Goal: Information Seeking & Learning: Learn about a topic

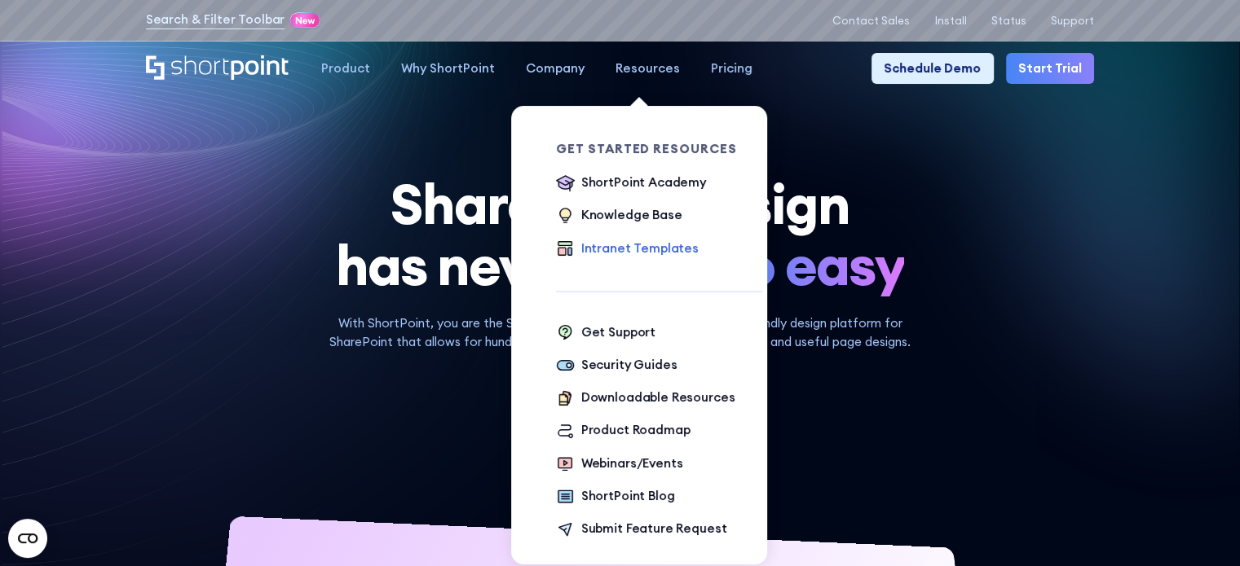
click at [616, 253] on div "Intranet Templates" at bounding box center [639, 249] width 117 height 19
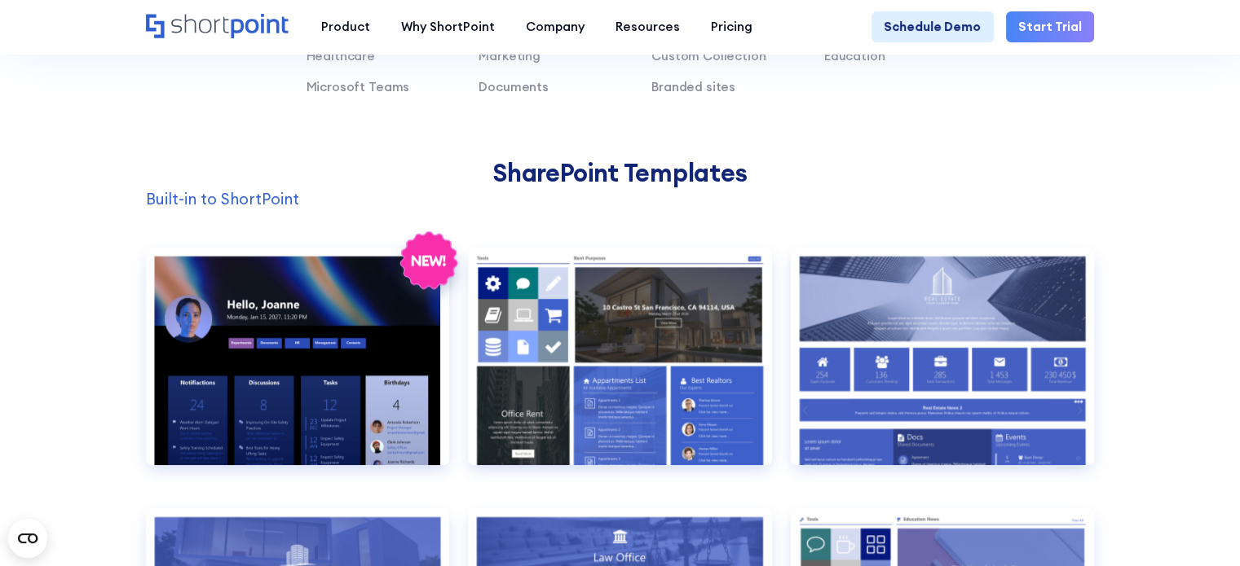
scroll to position [1304, 0]
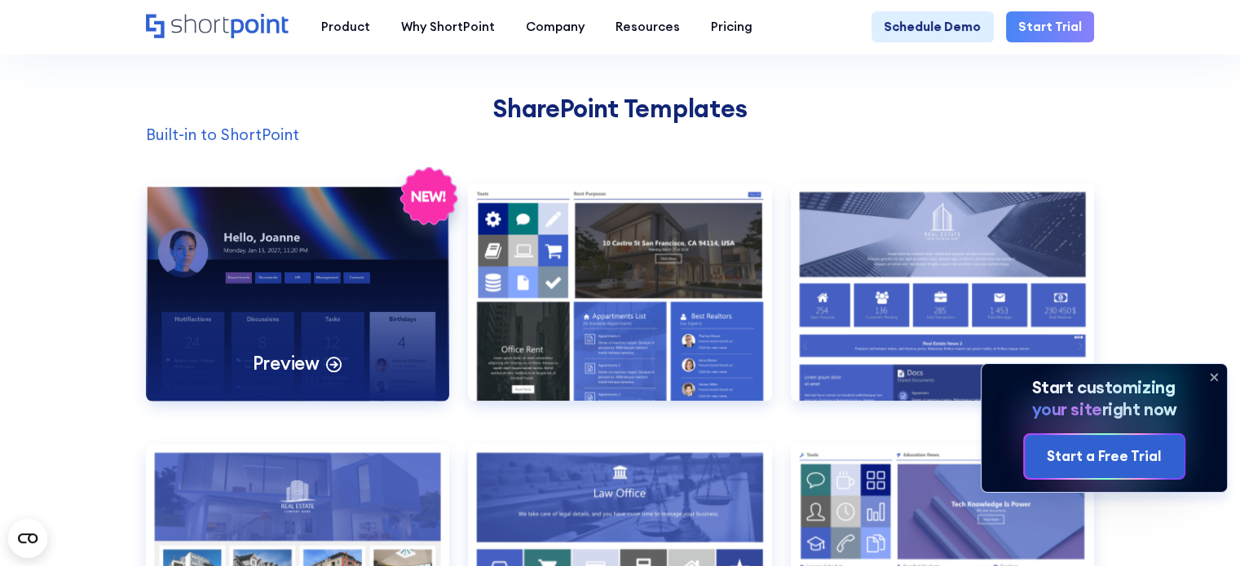
click at [276, 376] on p "Preview" at bounding box center [286, 363] width 67 height 24
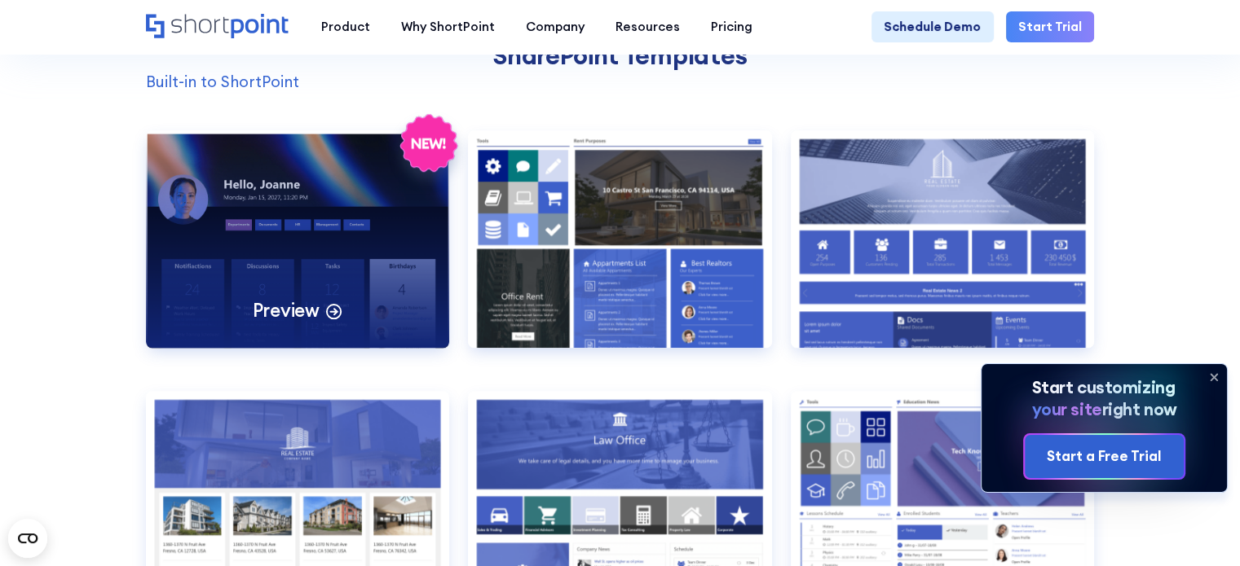
scroll to position [1386, 0]
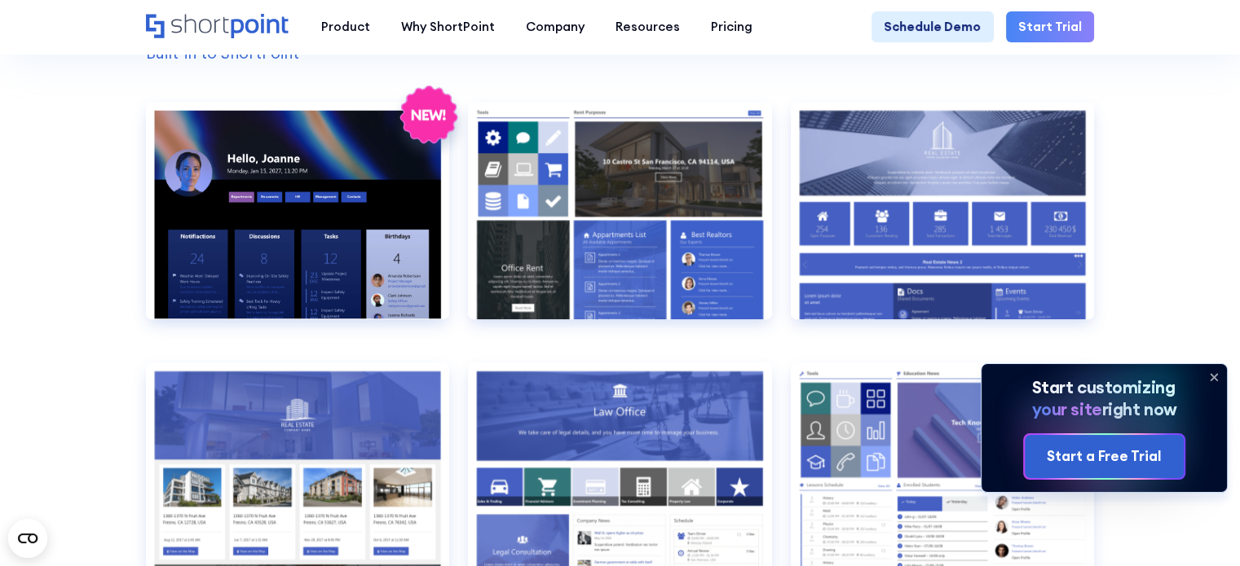
click at [1216, 381] on icon at bounding box center [1214, 377] width 26 height 26
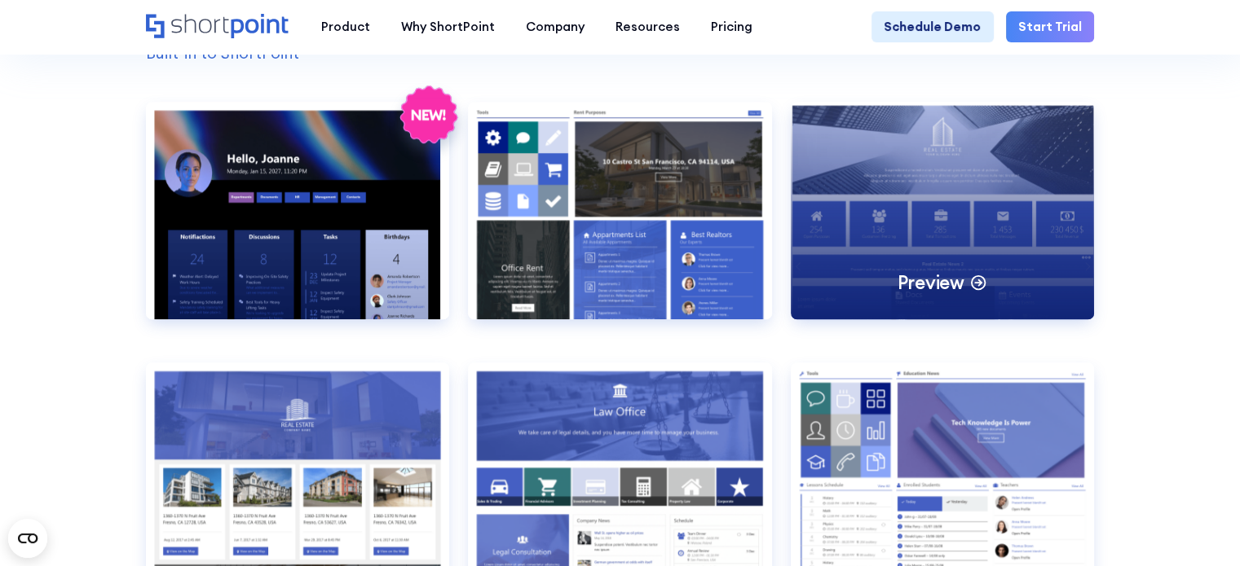
click at [926, 165] on div "Preview" at bounding box center [943, 210] width 304 height 217
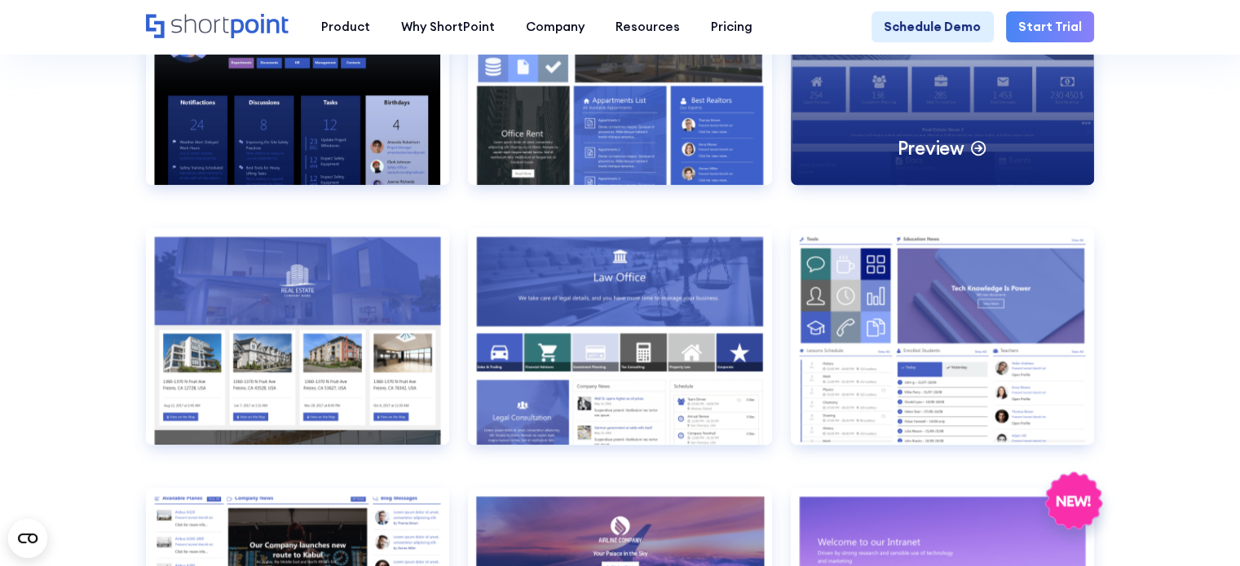
scroll to position [1549, 0]
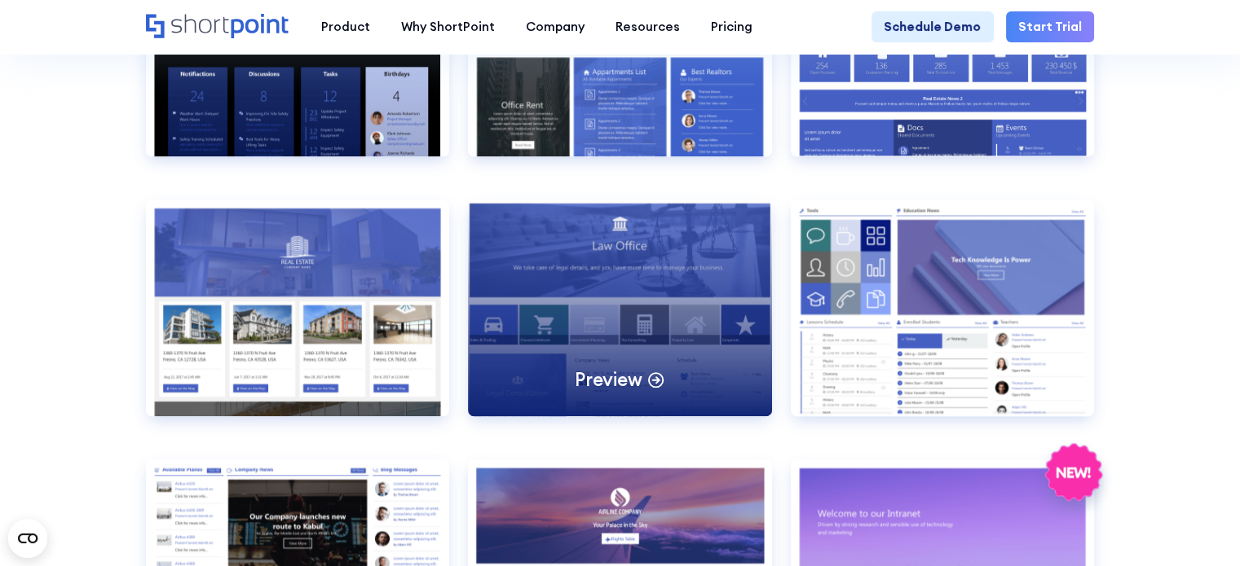
click at [675, 283] on div "Preview" at bounding box center [620, 308] width 304 height 217
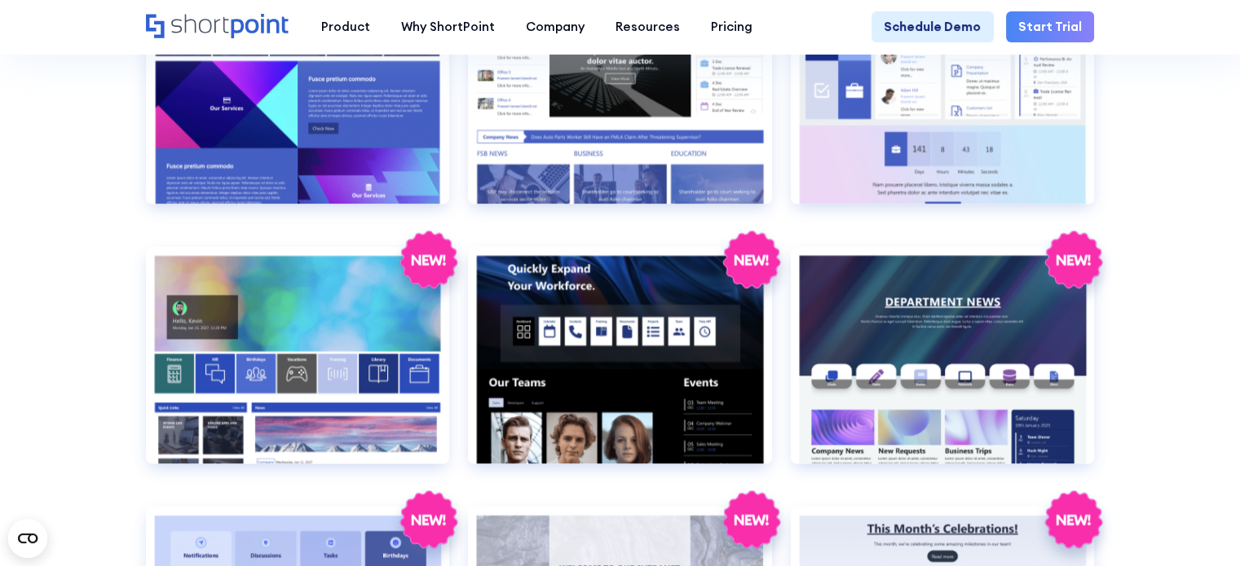
scroll to position [2364, 0]
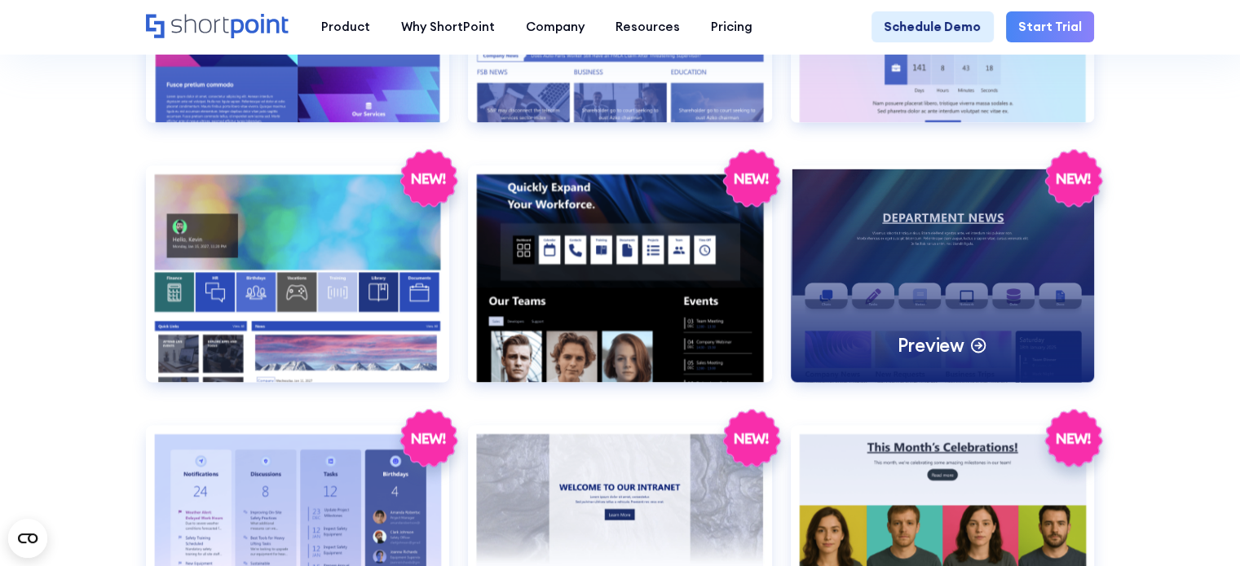
click at [952, 358] on p "Preview" at bounding box center [930, 345] width 67 height 24
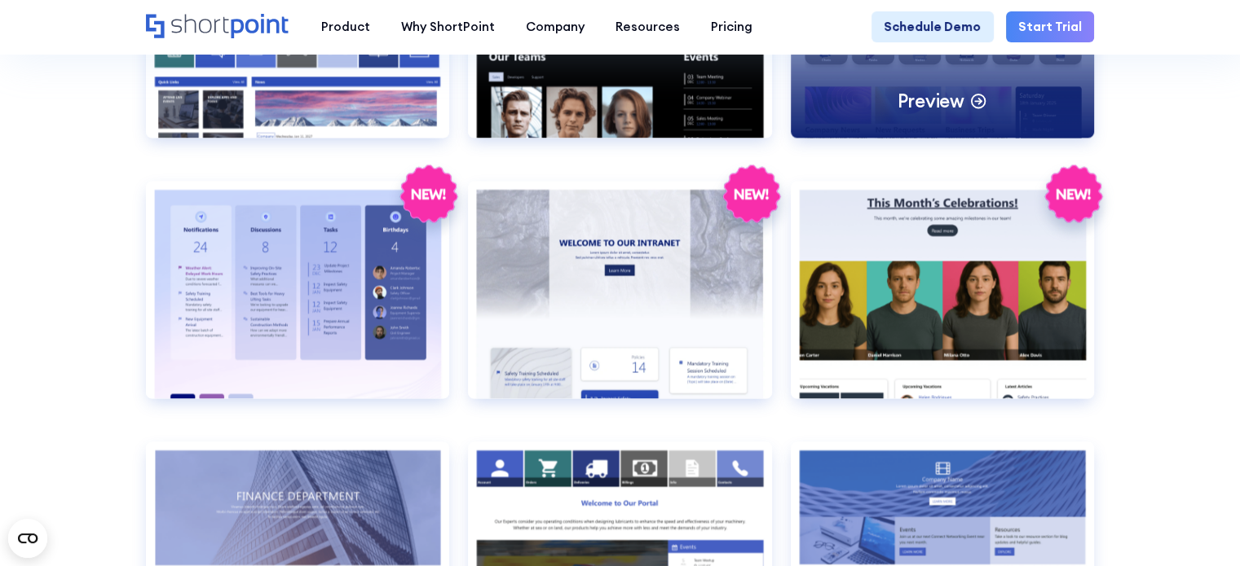
scroll to position [2690, 0]
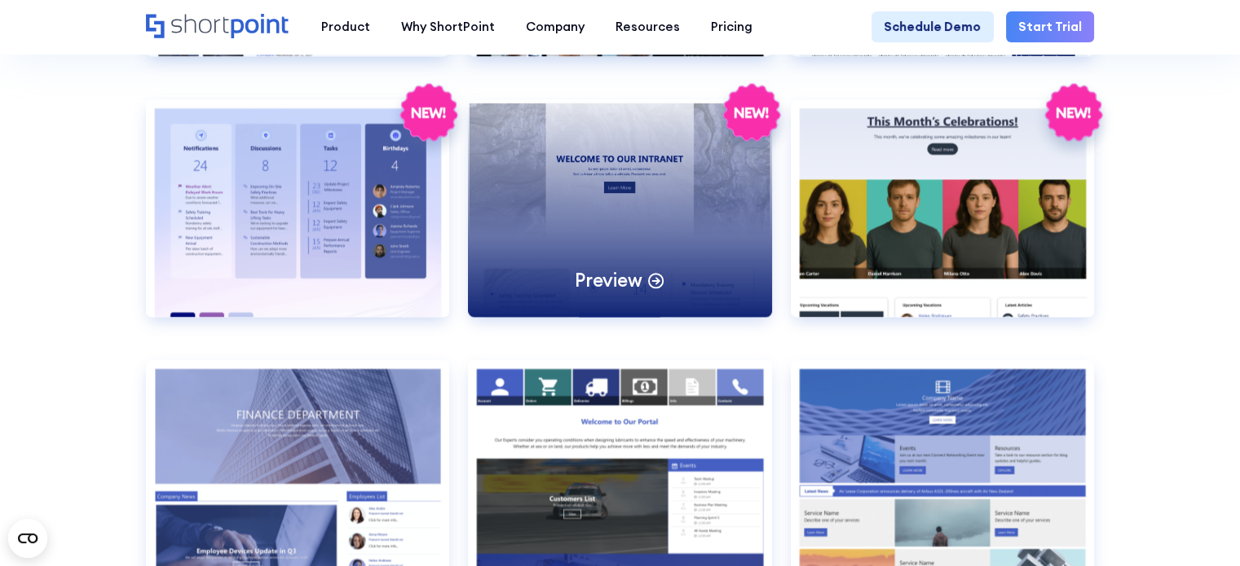
click at [595, 218] on div "Preview" at bounding box center [620, 207] width 304 height 217
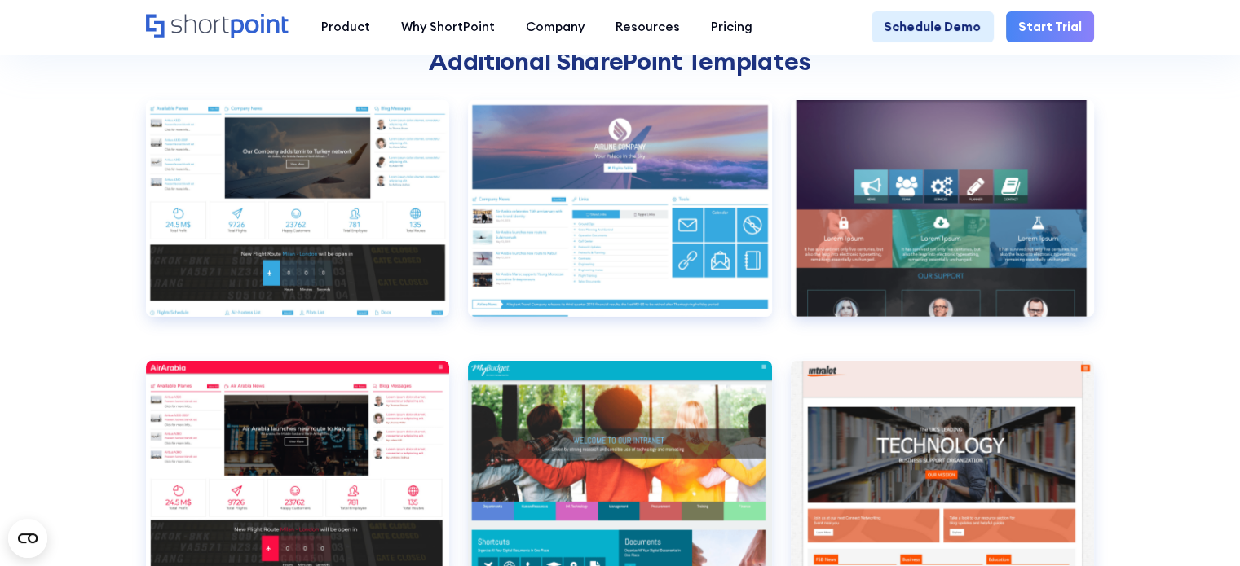
scroll to position [4646, 0]
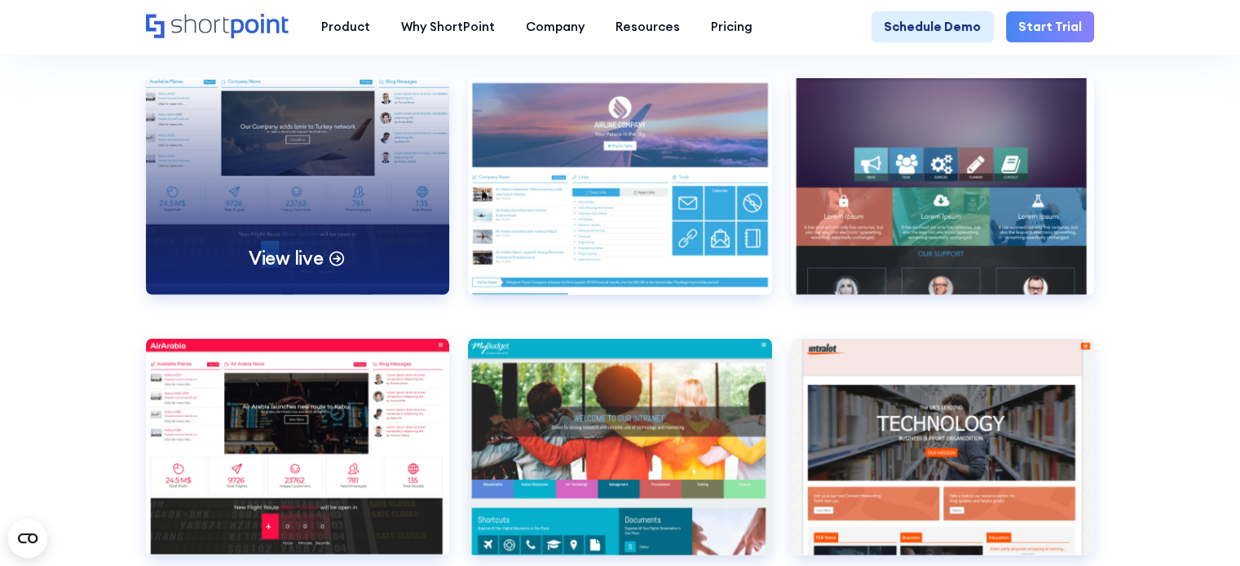
click at [287, 271] on p "View live" at bounding box center [286, 258] width 75 height 24
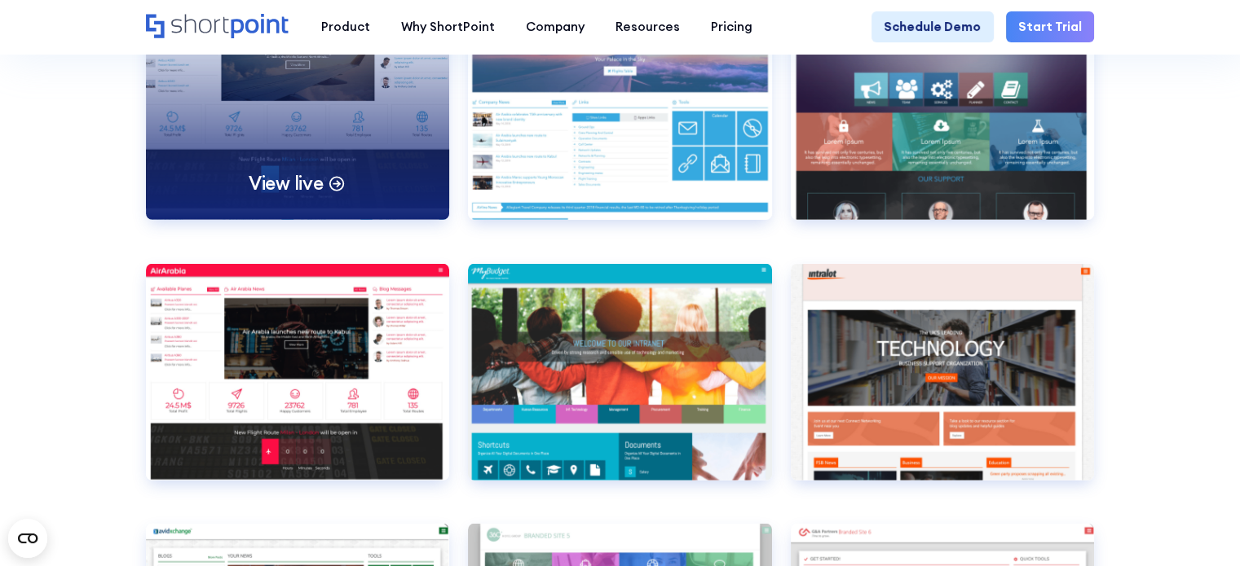
scroll to position [4890, 0]
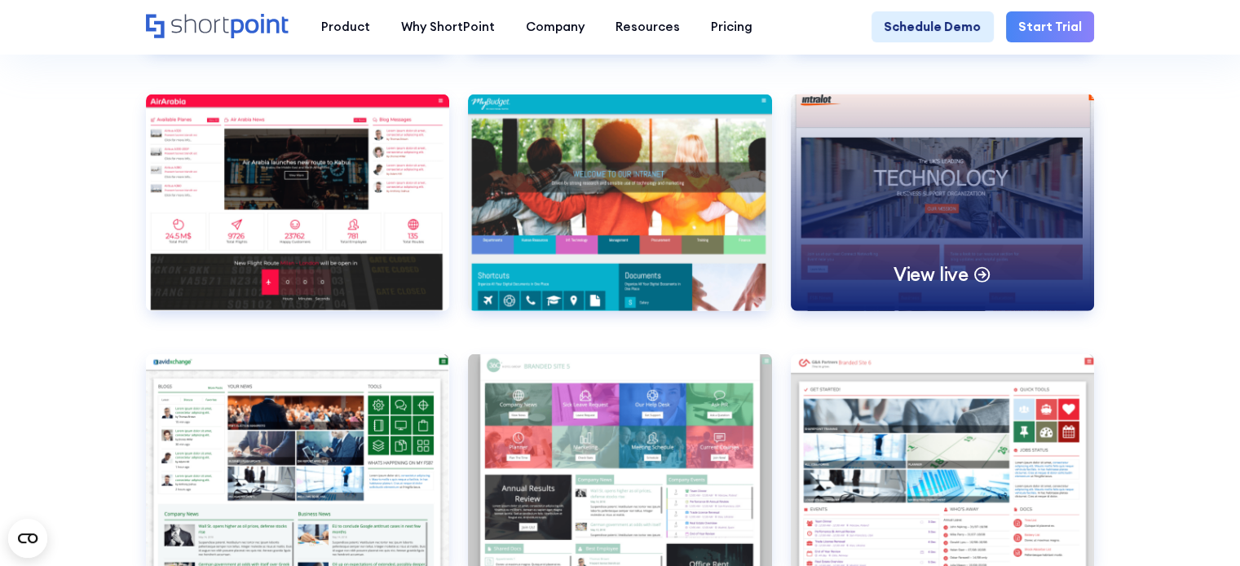
click at [947, 282] on div "View live" at bounding box center [943, 203] width 304 height 217
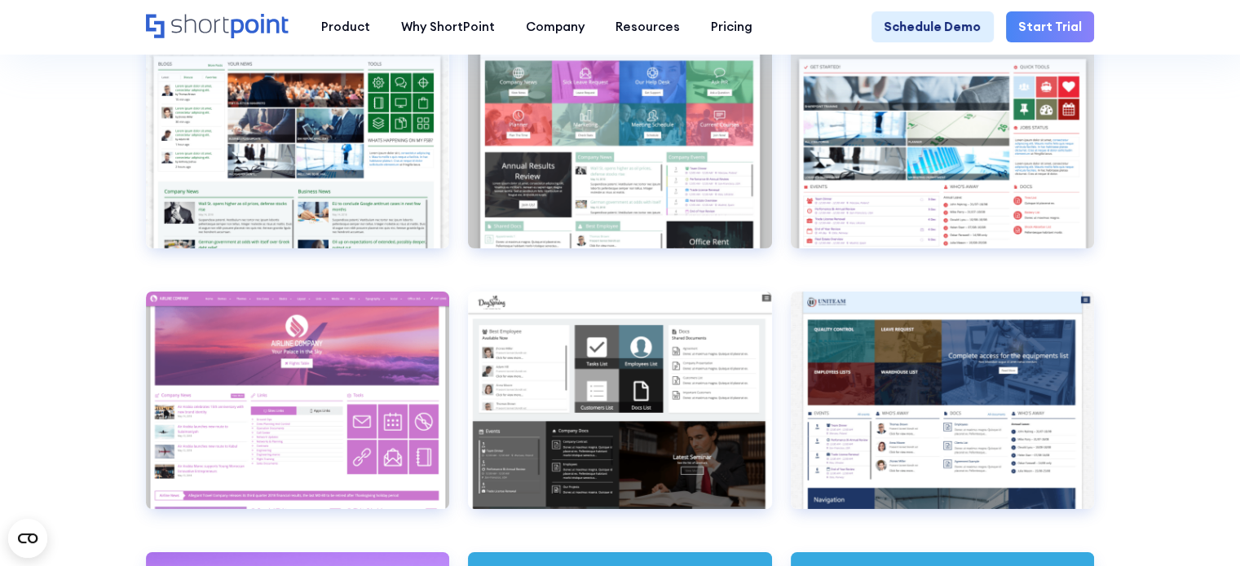
scroll to position [5216, 0]
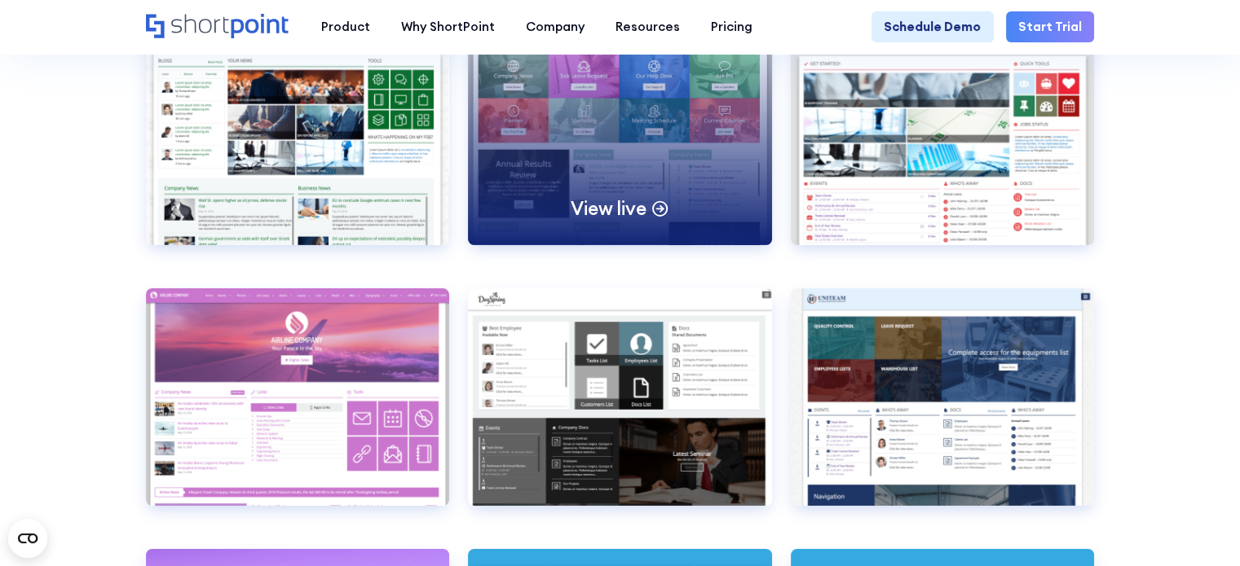
click at [623, 221] on p "View live" at bounding box center [608, 208] width 75 height 24
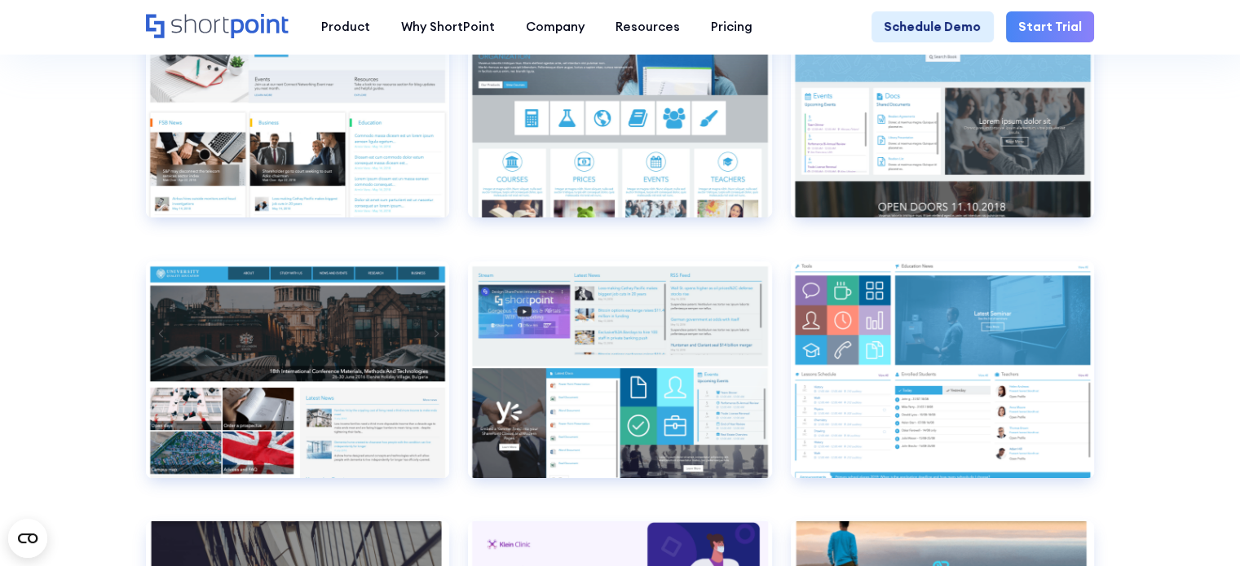
scroll to position [6113, 0]
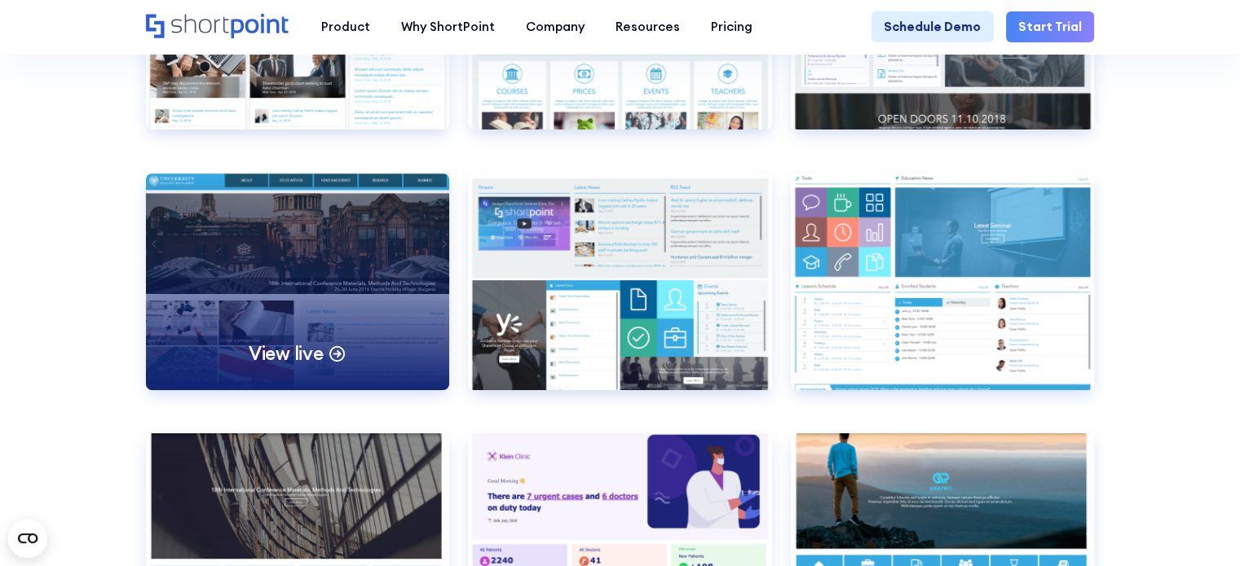
click at [286, 366] on p "View live" at bounding box center [286, 354] width 75 height 24
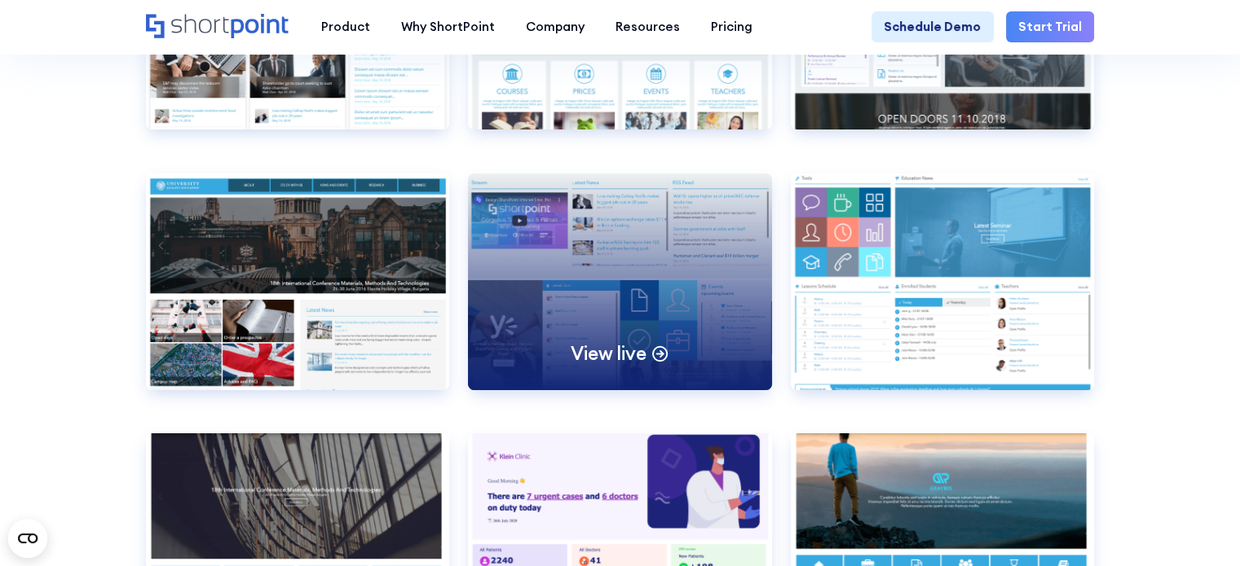
click at [616, 366] on p "View live" at bounding box center [608, 354] width 75 height 24
